Goal: Task Accomplishment & Management: Use online tool/utility

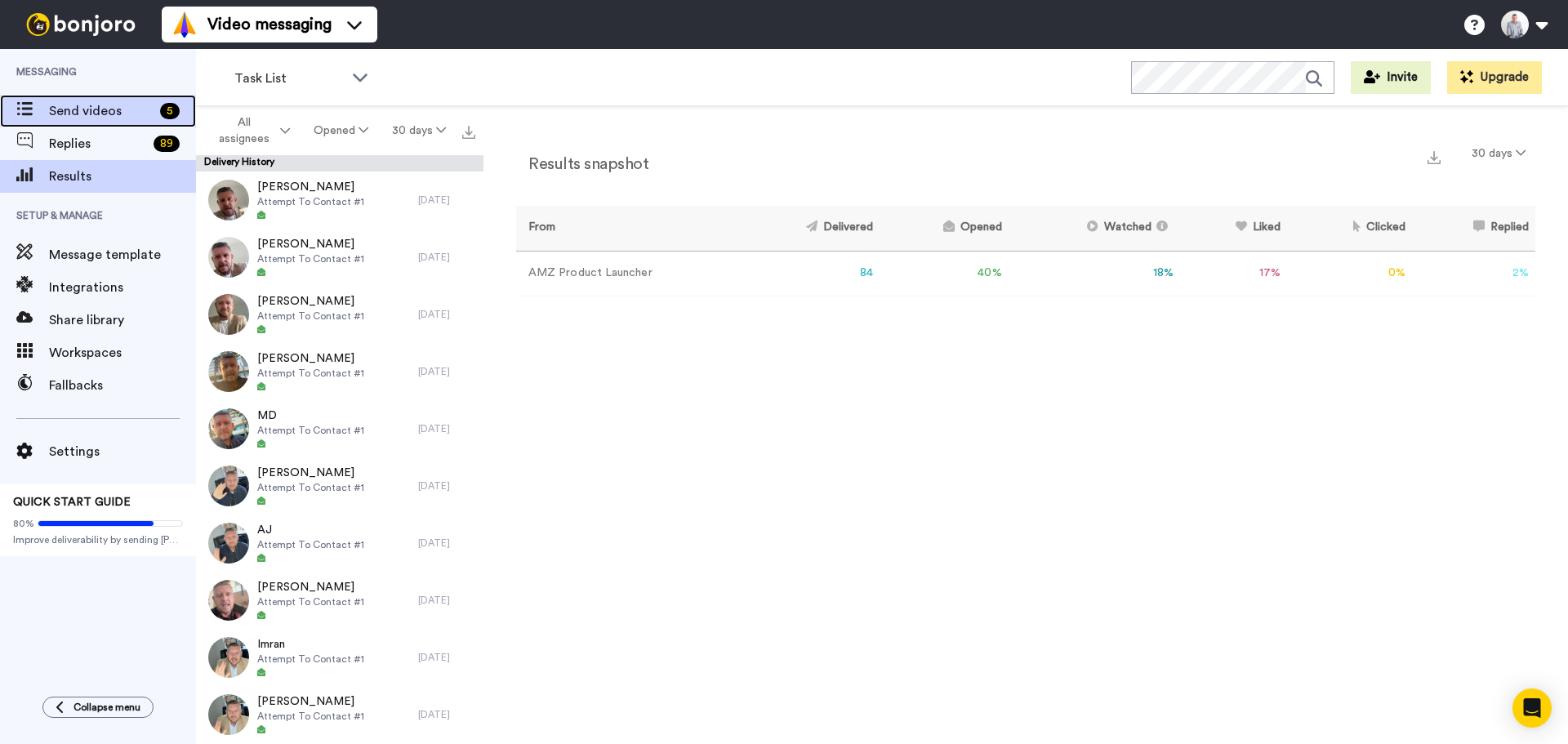
click at [77, 111] on span "Send videos" at bounding box center [101, 110] width 105 height 19
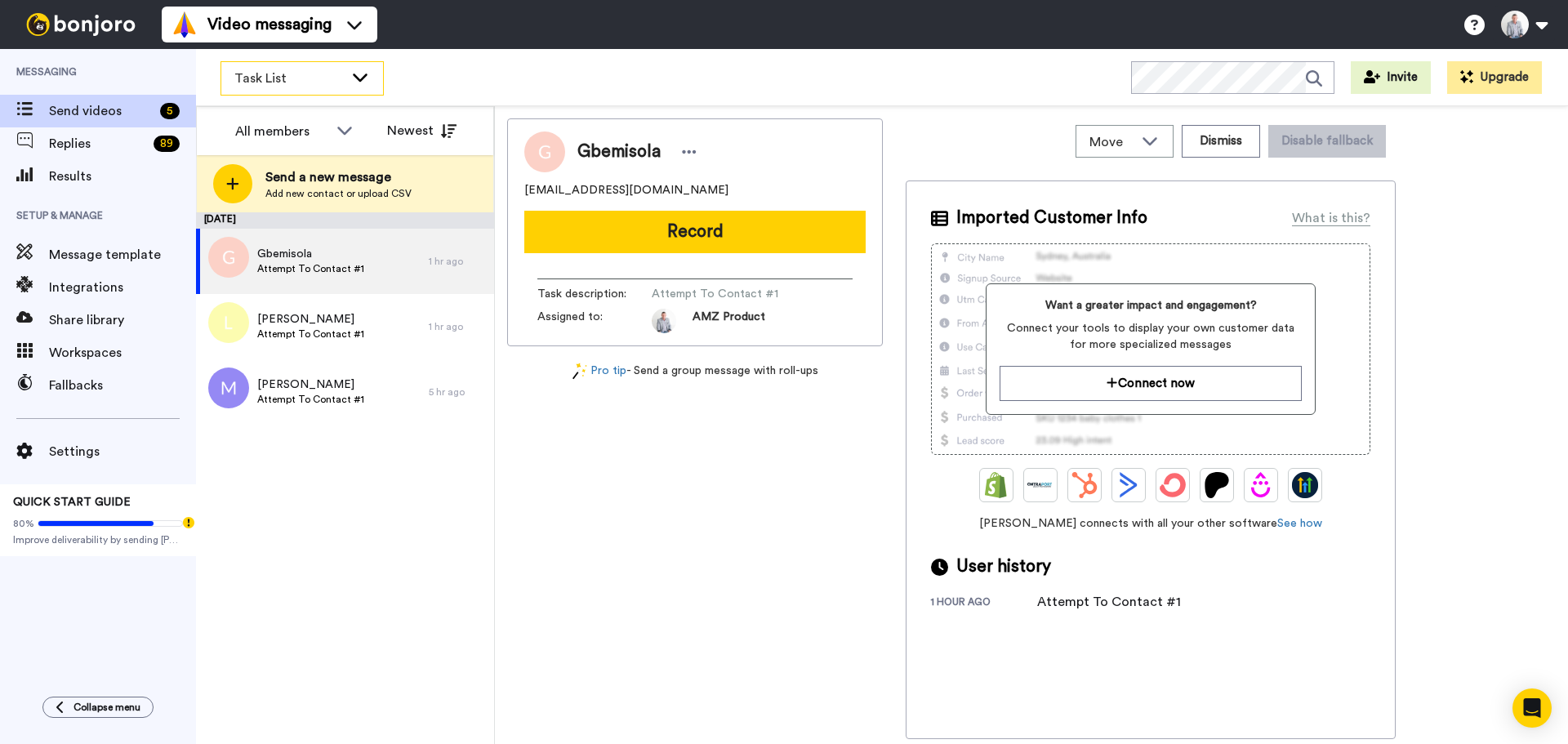
click at [362, 77] on icon at bounding box center [361, 77] width 15 height 8
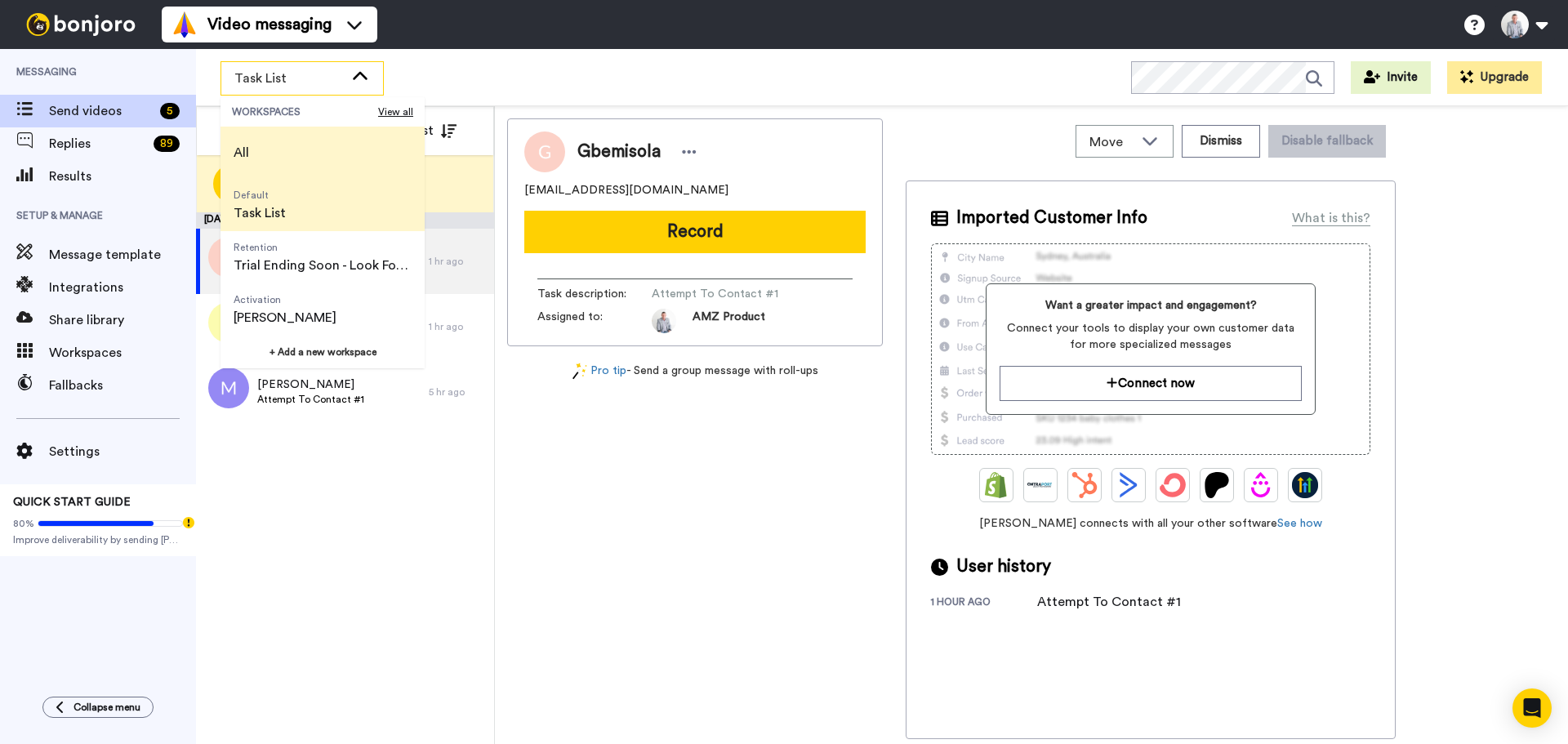
click at [328, 153] on li "All" at bounding box center [323, 153] width 204 height 52
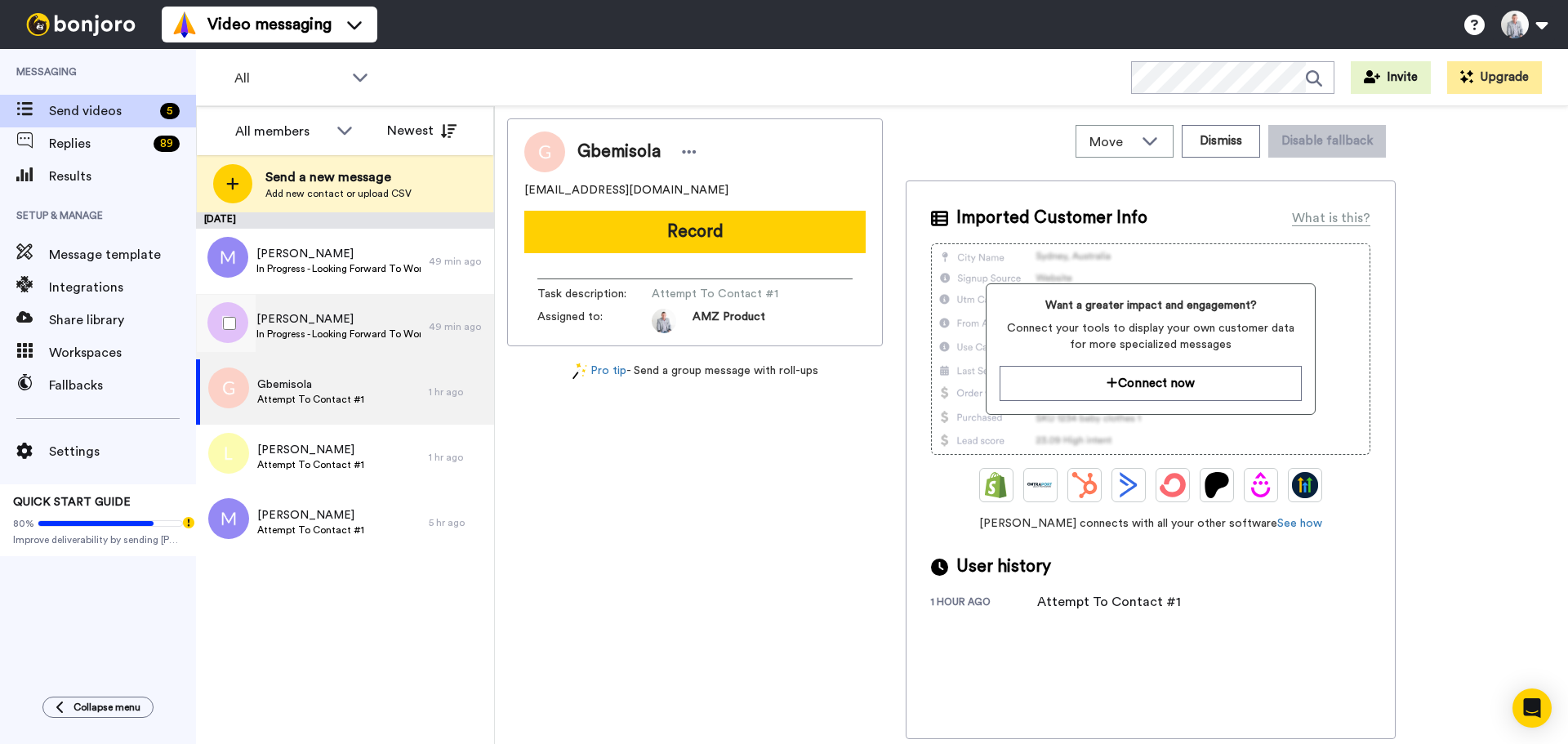
click at [353, 322] on span "[PERSON_NAME]" at bounding box center [338, 319] width 165 height 17
